Goal: Use online tool/utility: Utilize a website feature to perform a specific function

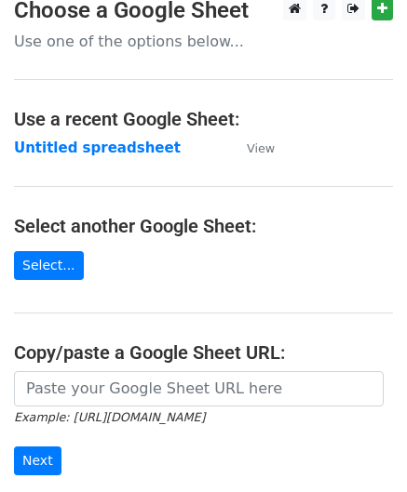
scroll to position [93, 0]
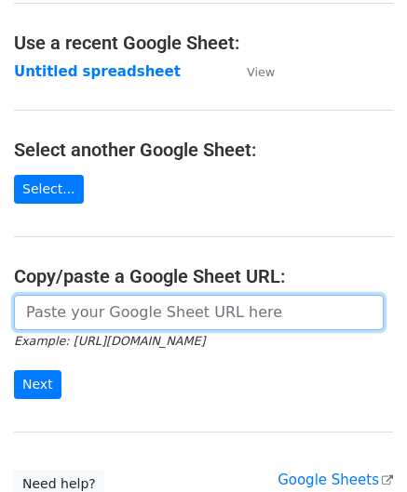
drag, startPoint x: 95, startPoint y: 315, endPoint x: 116, endPoint y: 299, distance: 26.6
click at [95, 315] on input "url" at bounding box center [199, 312] width 370 height 35
paste input "[URL][DOMAIN_NAME]"
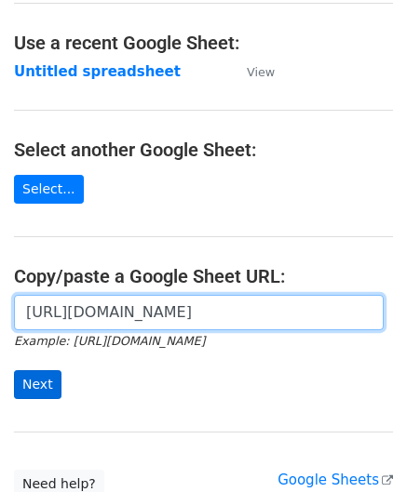
type input "[URL][DOMAIN_NAME]"
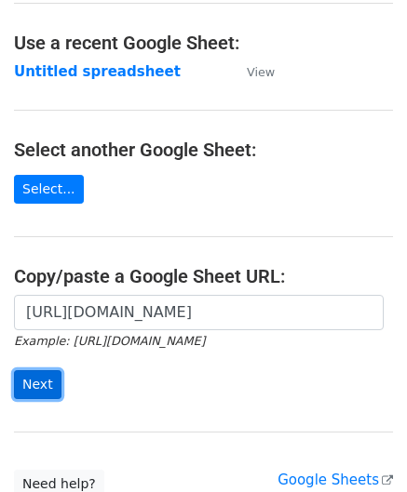
click at [35, 376] on input "Next" at bounding box center [37, 385] width 47 height 29
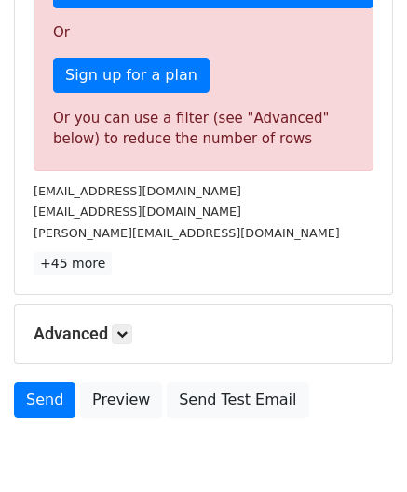
scroll to position [552, 0]
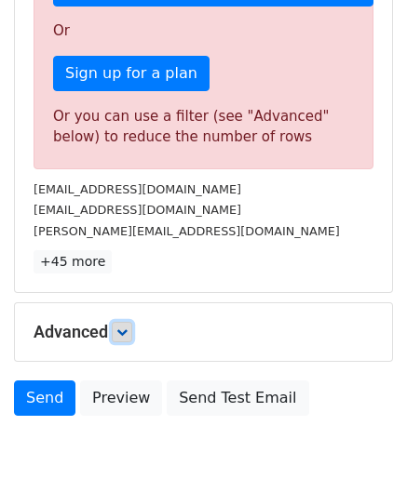
click at [127, 327] on icon at bounding box center [121, 332] width 11 height 11
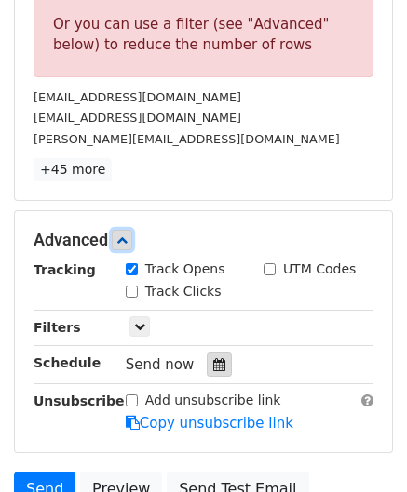
scroll to position [645, 0]
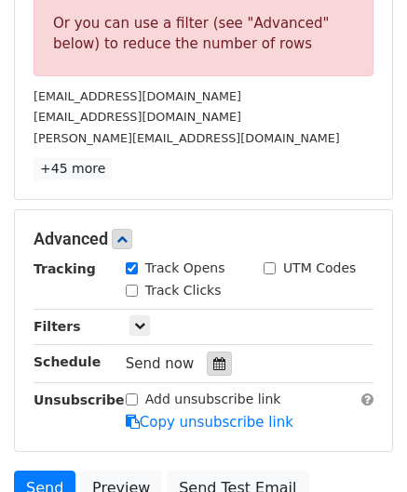
click at [213, 358] on icon at bounding box center [219, 364] width 12 height 13
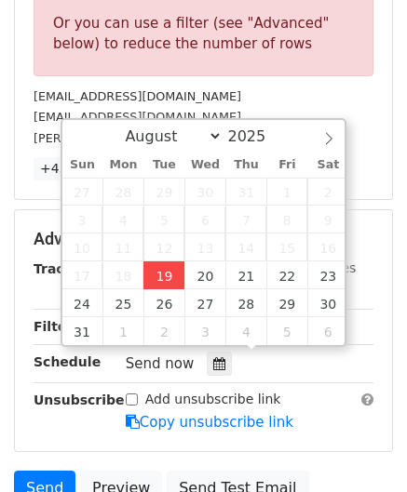
type input "2025-08-19 12:00"
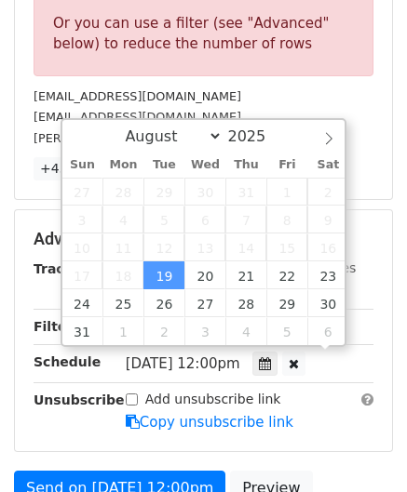
scroll to position [0, 0]
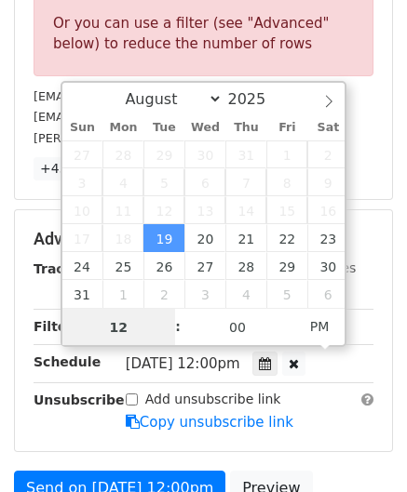
paste input "3"
type input "3"
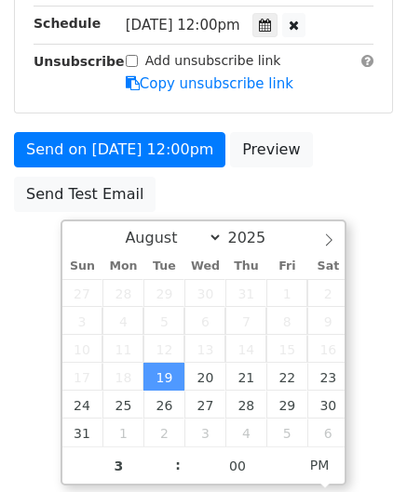
type input "2025-08-19 15:00"
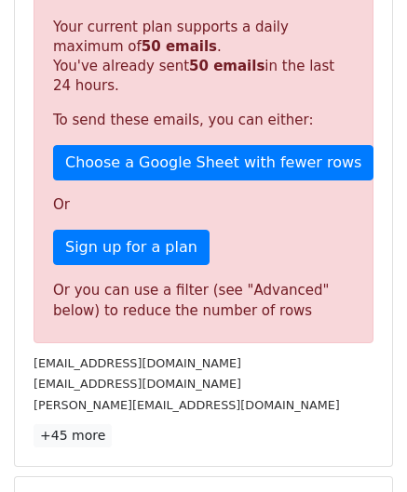
scroll to position [854, 0]
